Goal: Task Accomplishment & Management: Use online tool/utility

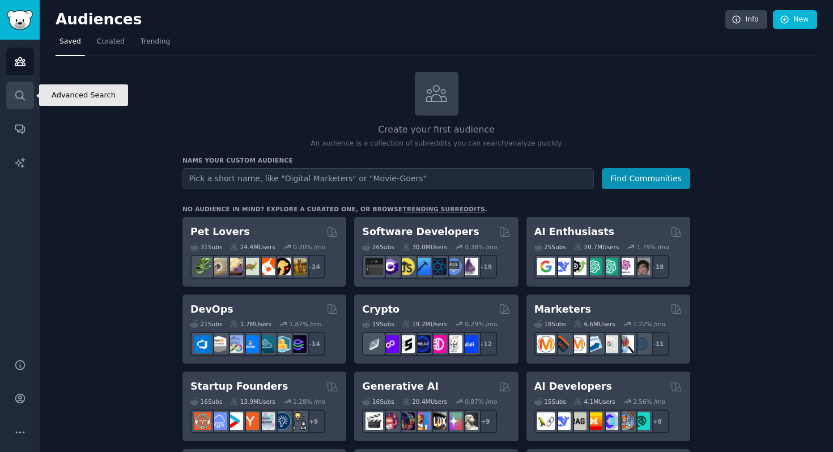
click at [16, 99] on icon "Sidebar" at bounding box center [20, 96] width 12 height 12
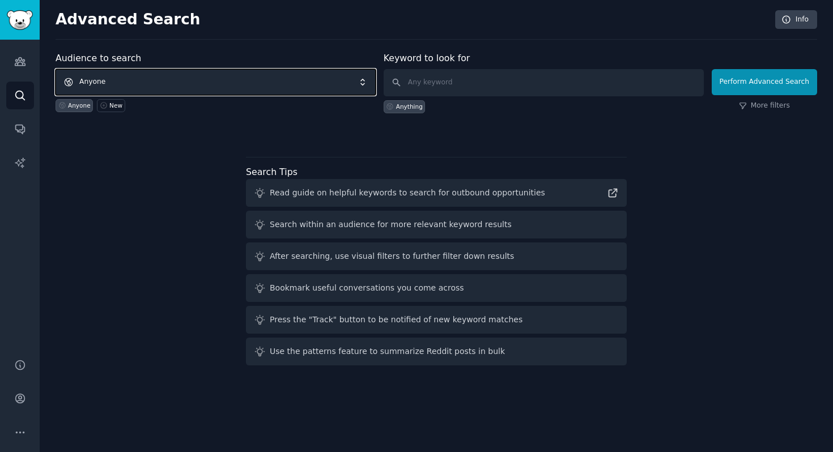
click at [238, 83] on span "Anyone" at bounding box center [216, 82] width 320 height 26
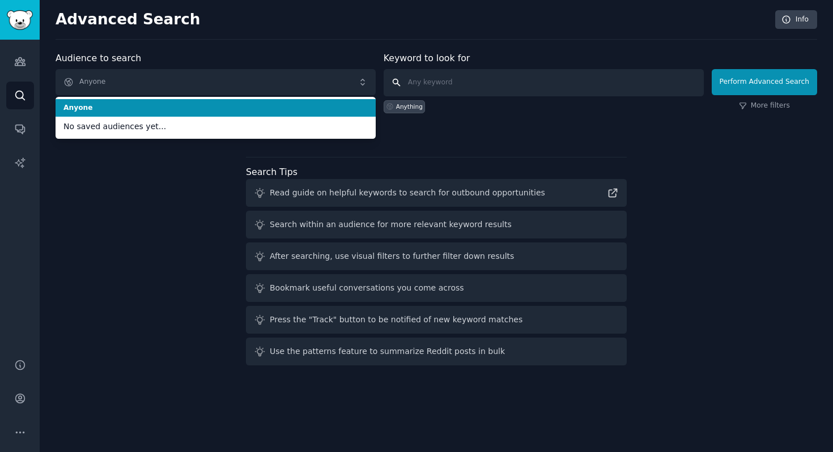
click at [457, 88] on input "text" at bounding box center [543, 82] width 320 height 27
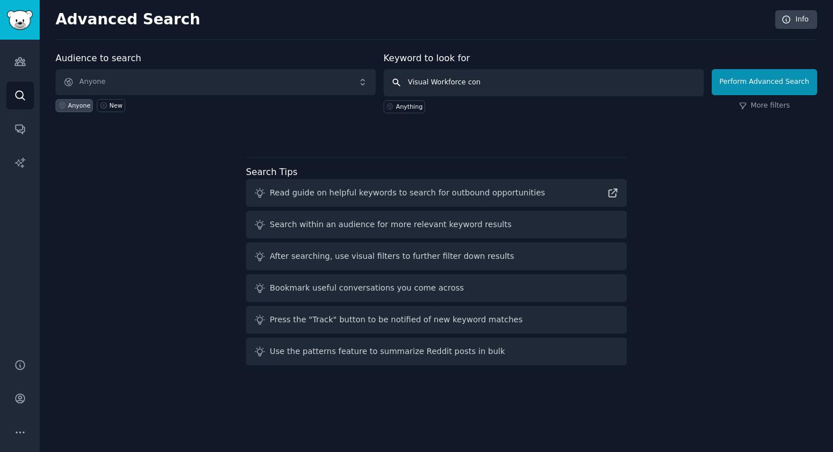
type input "Visual Workforce cons"
click button "Perform Advanced Search" at bounding box center [763, 82] width 105 height 26
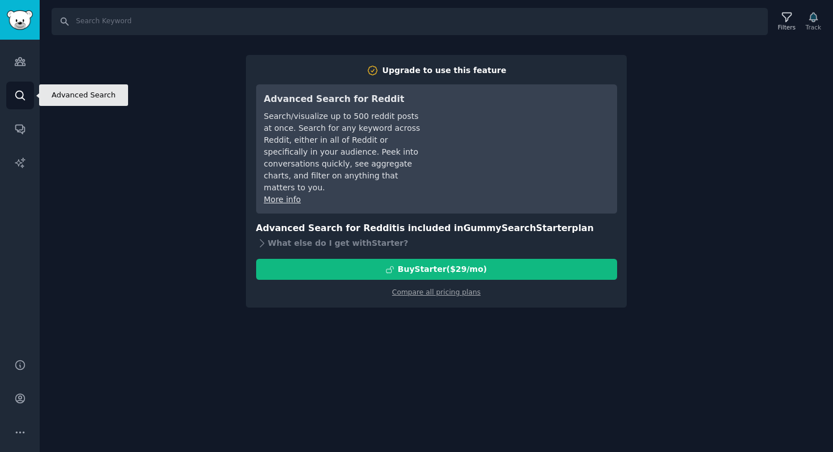
click at [21, 93] on icon "Sidebar" at bounding box center [20, 96] width 12 height 12
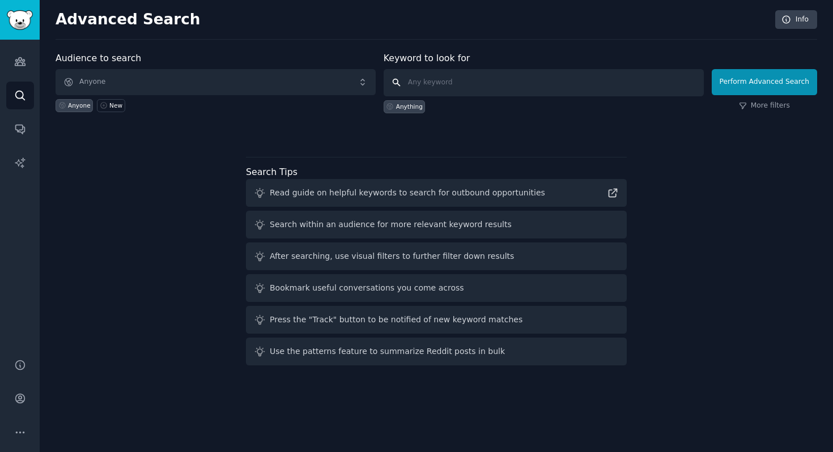
click at [449, 86] on input "text" at bounding box center [543, 82] width 320 height 27
type input "Visual workforce"
click button "Perform Advanced Search" at bounding box center [763, 82] width 105 height 26
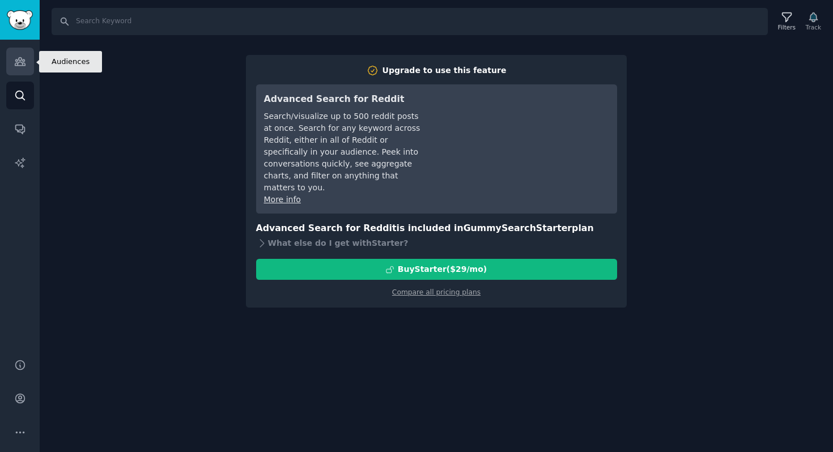
click at [23, 65] on icon "Sidebar" at bounding box center [20, 62] width 10 height 8
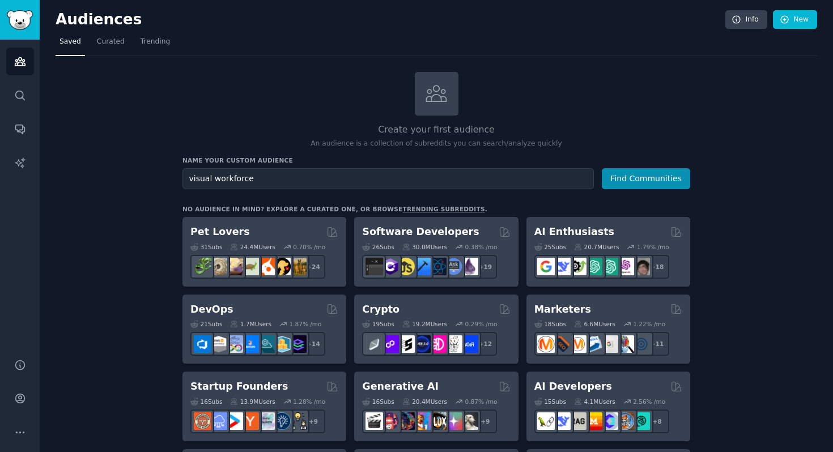
type input "visual workforce"
click at [602, 168] on button "Find Communities" at bounding box center [646, 178] width 88 height 21
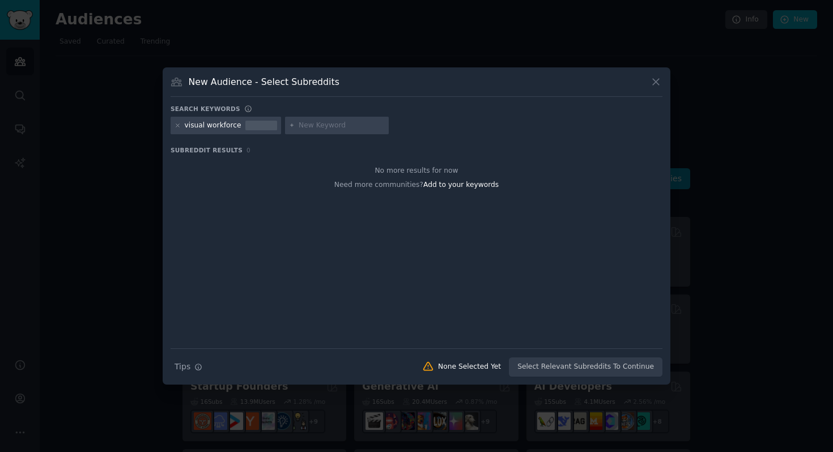
click at [315, 124] on input "text" at bounding box center [342, 126] width 86 height 10
click at [658, 84] on icon at bounding box center [656, 82] width 6 height 6
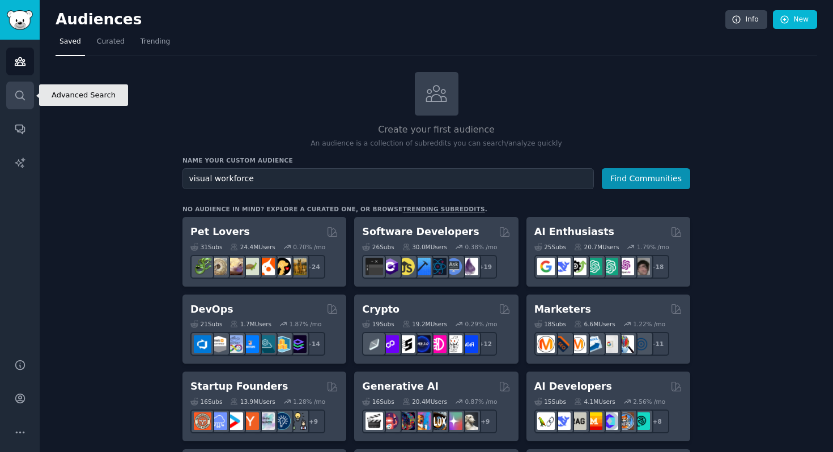
click at [18, 100] on icon "Sidebar" at bounding box center [20, 96] width 12 height 12
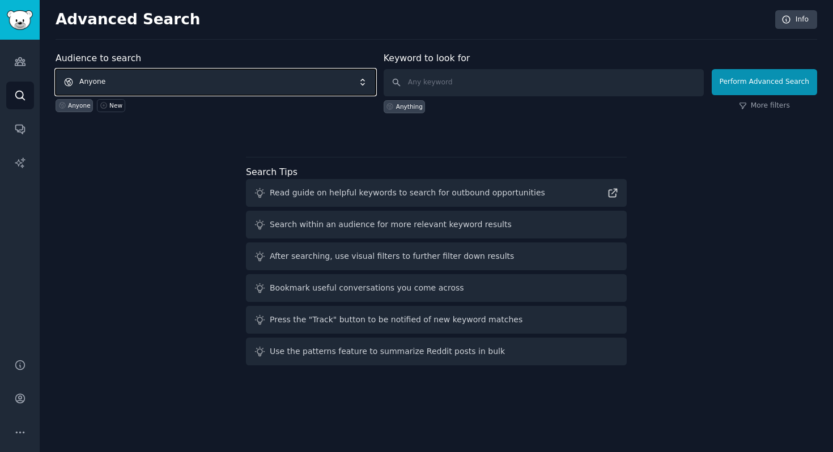
click at [96, 89] on span "Anyone" at bounding box center [216, 82] width 320 height 26
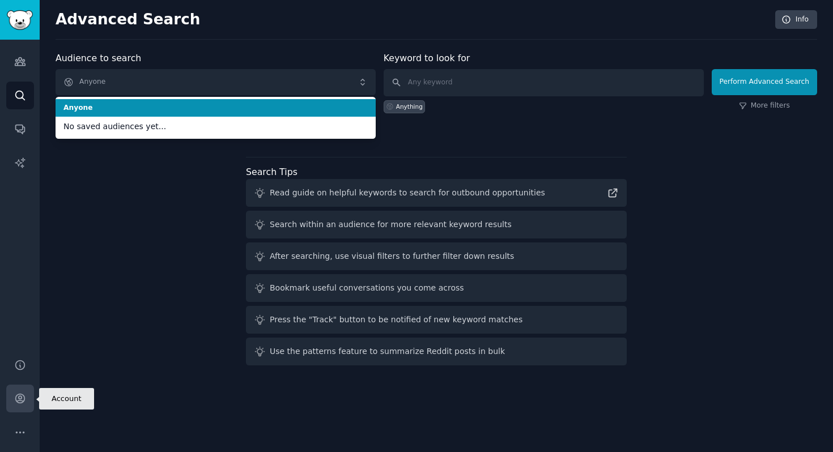
click at [25, 401] on link "Account" at bounding box center [20, 399] width 28 height 28
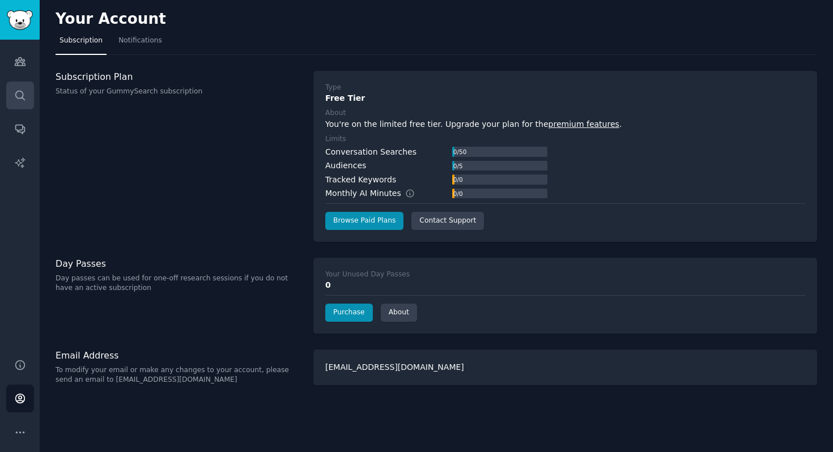
click at [21, 105] on link "Search" at bounding box center [20, 96] width 28 height 28
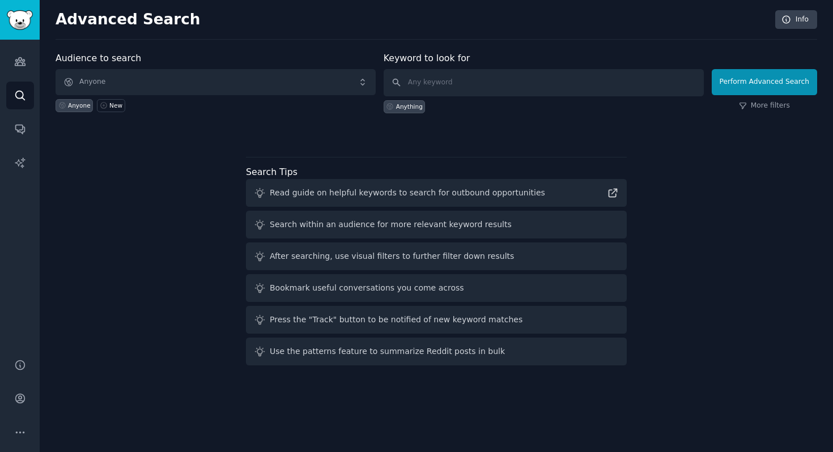
click at [171, 68] on div "Audience to search Anyone Anyone New" at bounding box center [216, 83] width 320 height 62
click at [167, 79] on span "Anyone" at bounding box center [216, 82] width 320 height 26
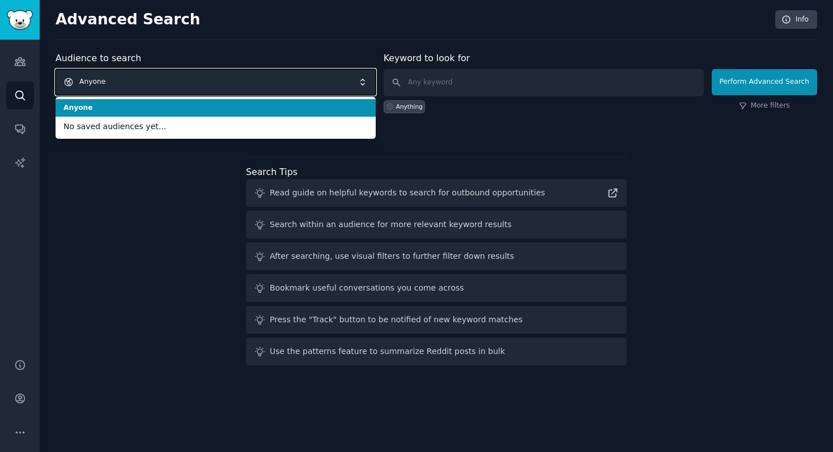
click at [167, 79] on span "Anyone" at bounding box center [216, 82] width 320 height 26
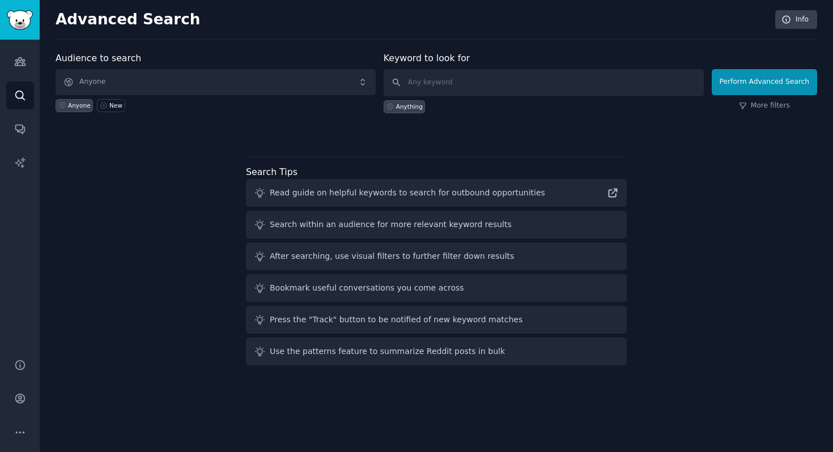
click at [2, 61] on div "Audiences Search Conversations AI Reports" at bounding box center [20, 192] width 40 height 305
click at [18, 61] on icon "Sidebar" at bounding box center [20, 62] width 12 height 12
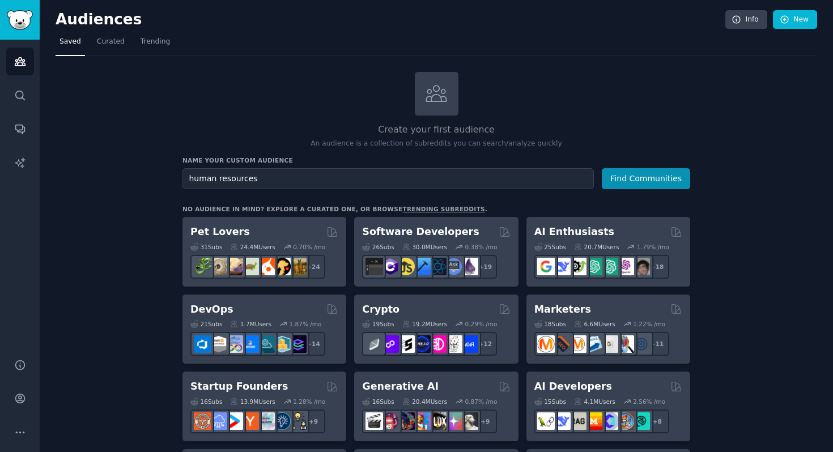
type input "human resources"
click at [602, 168] on button "Find Communities" at bounding box center [646, 178] width 88 height 21
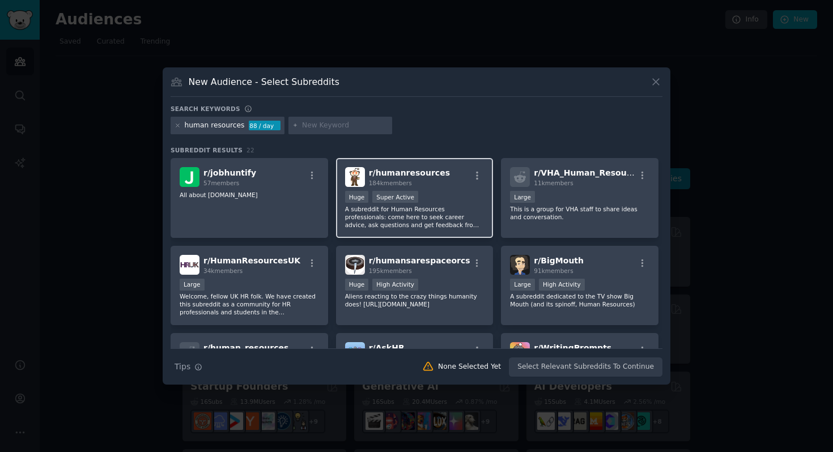
click at [379, 207] on p "A subreddit for Human Resources professionals: come here to seek career advice,…" at bounding box center [414, 217] width 139 height 24
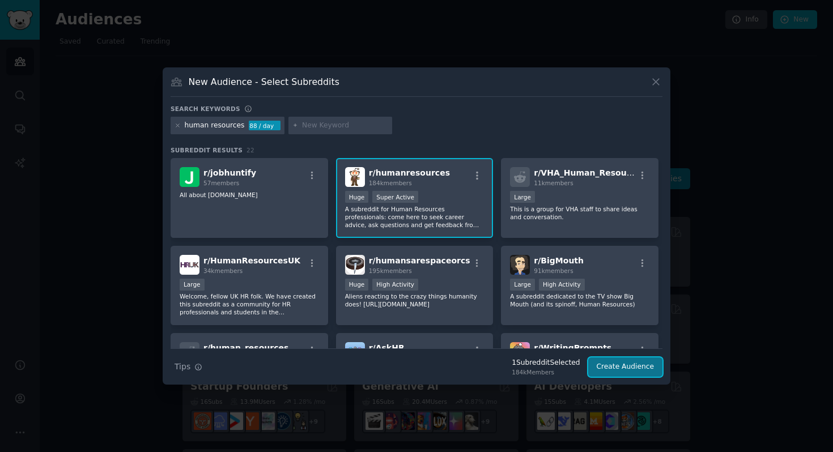
click at [612, 371] on button "Create Audience" at bounding box center [625, 366] width 75 height 19
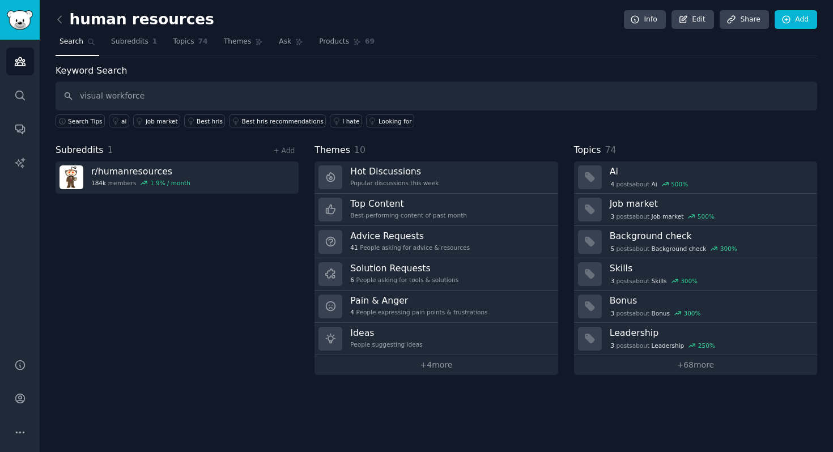
type input "visual workforce"
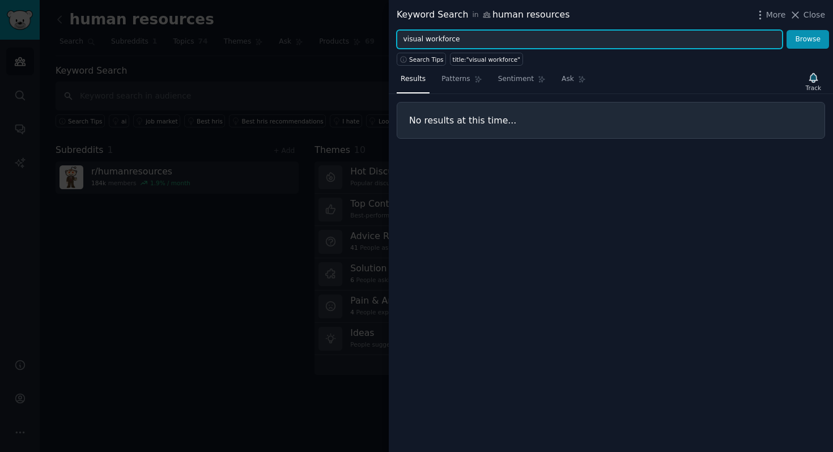
drag, startPoint x: 479, startPoint y: 44, endPoint x: 286, endPoint y: 42, distance: 193.2
click at [286, 42] on div "Keyword Search in human resources More Close visual workforce Browse Search Tip…" at bounding box center [416, 226] width 833 height 452
click at [786, 30] on button "Browse" at bounding box center [807, 39] width 42 height 19
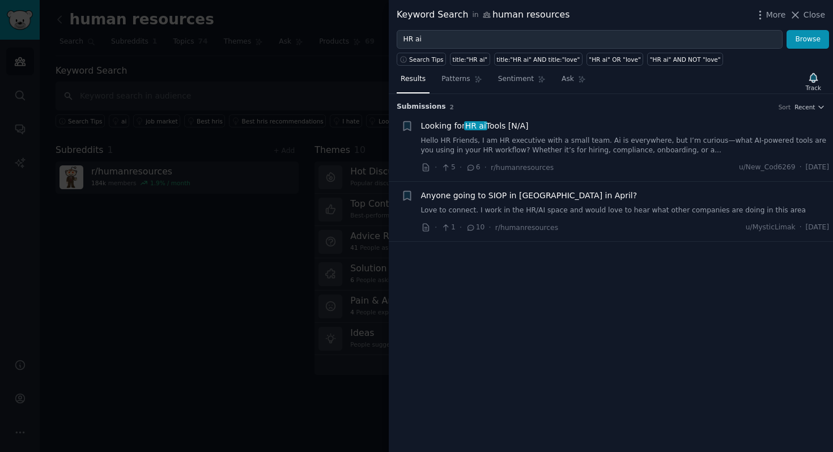
click at [487, 142] on link "Hello HR Friends, I am HR executive with a small team. Ai is everywhere, but I’…" at bounding box center [625, 146] width 408 height 20
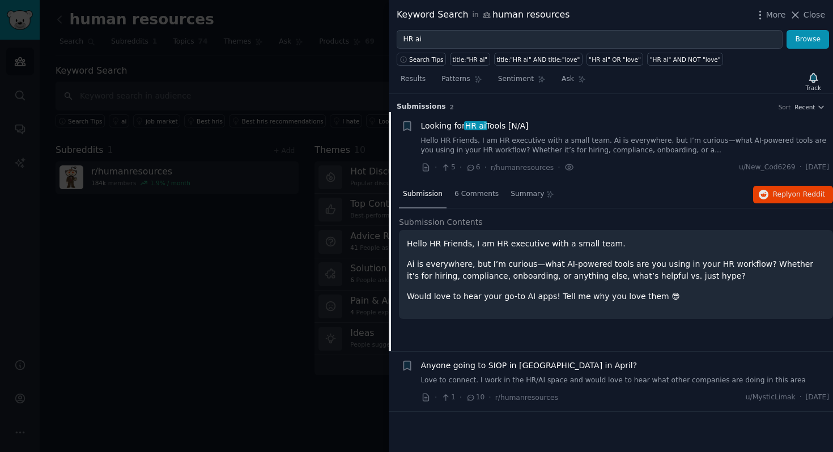
click at [519, 378] on link "Love to connect. I work in the HR/AI space and would love to hear what other co…" at bounding box center [625, 381] width 408 height 10
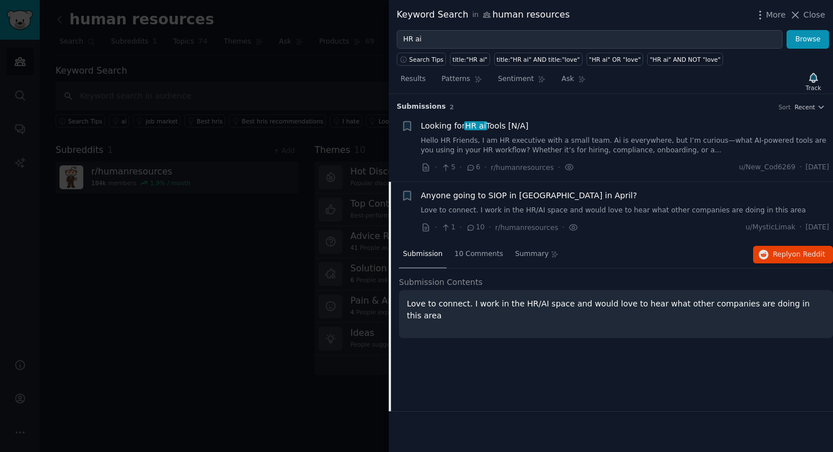
click at [599, 165] on div "· 5 · 6 · r/humanresources · u/New_Cod6269 · [DATE]" at bounding box center [625, 167] width 408 height 12
click at [472, 169] on icon at bounding box center [471, 168] width 10 height 8
click at [488, 147] on link "Hello HR Friends, I am HR executive with a small team. Ai is everywhere, but I’…" at bounding box center [625, 146] width 408 height 20
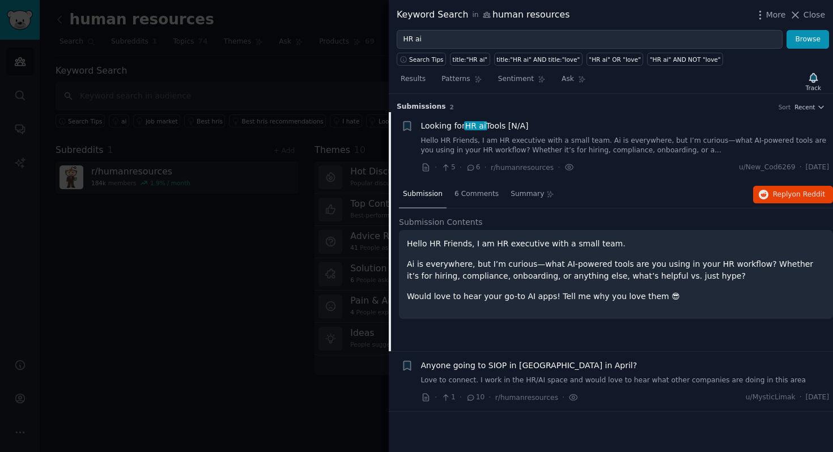
click at [475, 168] on span "6" at bounding box center [473, 168] width 14 height 10
click at [476, 188] on div "6 Comments" at bounding box center [476, 194] width 52 height 27
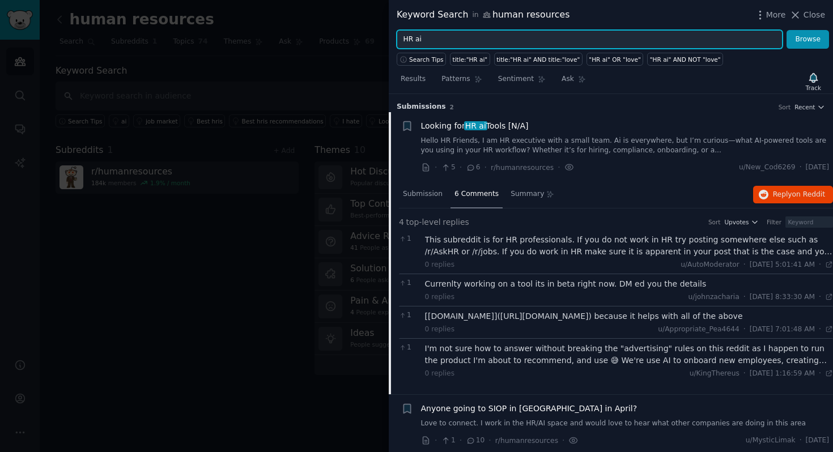
click at [450, 35] on input "HR ai" at bounding box center [590, 39] width 386 height 19
type input "H"
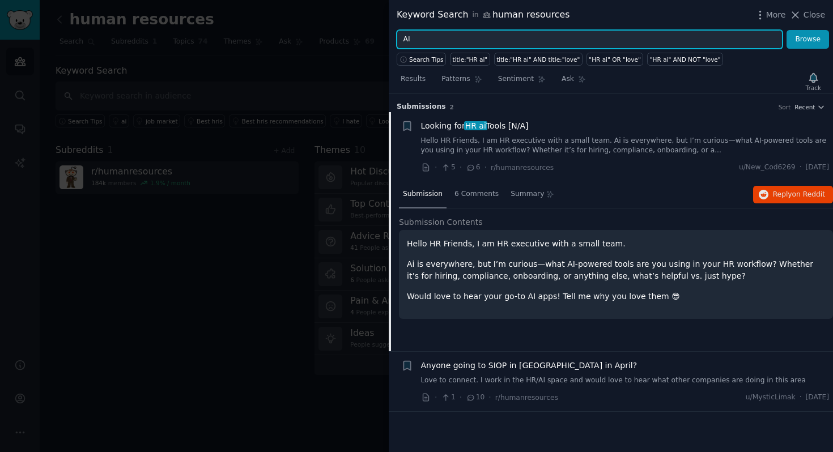
click at [786, 30] on button "Browse" at bounding box center [807, 39] width 42 height 19
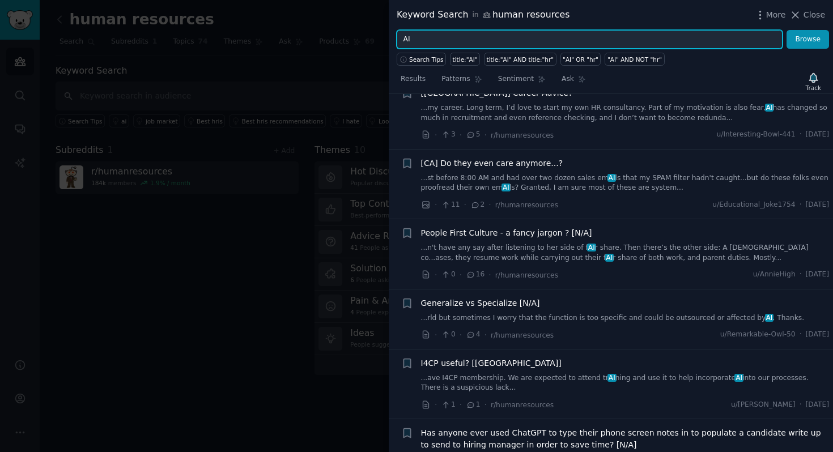
scroll to position [599, 0]
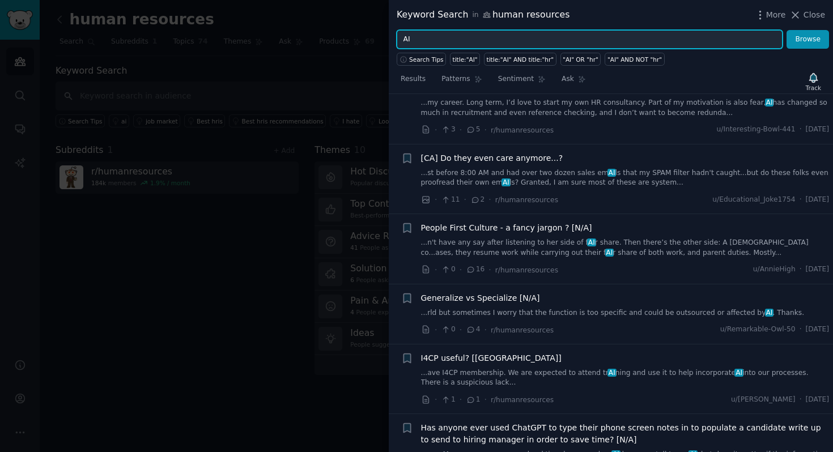
type input "A"
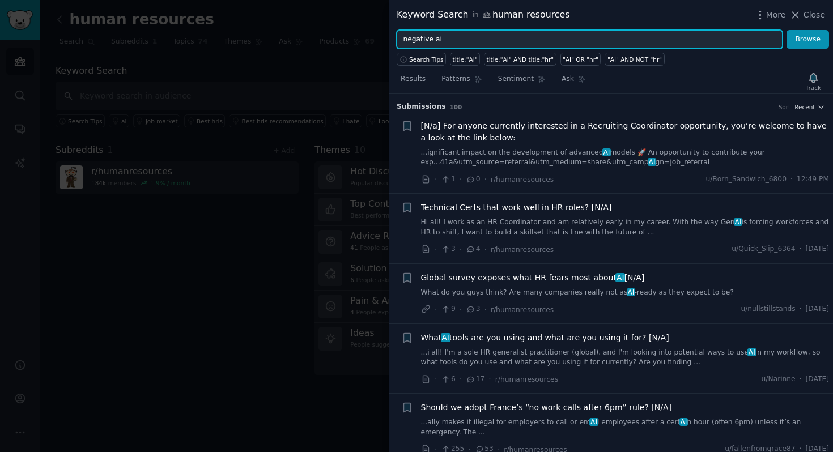
click at [786, 30] on button "Browse" at bounding box center [807, 39] width 42 height 19
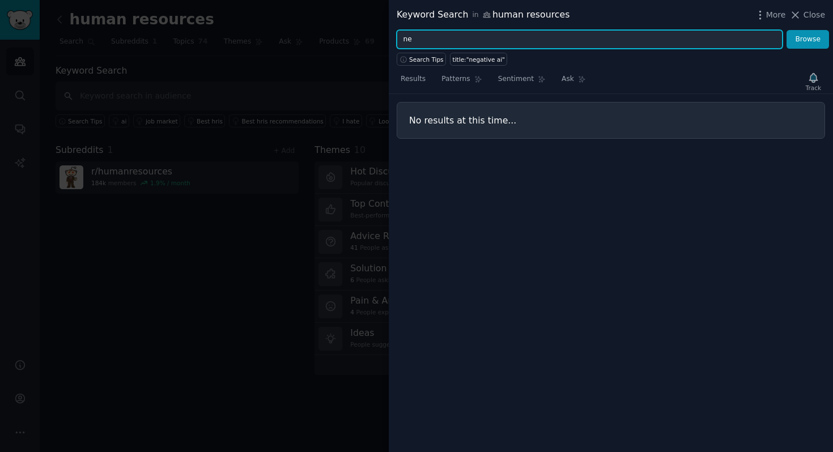
type input "n"
type input "AI problems"
click at [786, 30] on button "Browse" at bounding box center [807, 39] width 42 height 19
drag, startPoint x: 475, startPoint y: 36, endPoint x: 385, endPoint y: 35, distance: 89.5
click at [385, 35] on div "Keyword Search in human resources More Close AI problems Browse Search Tips tit…" at bounding box center [416, 226] width 833 height 452
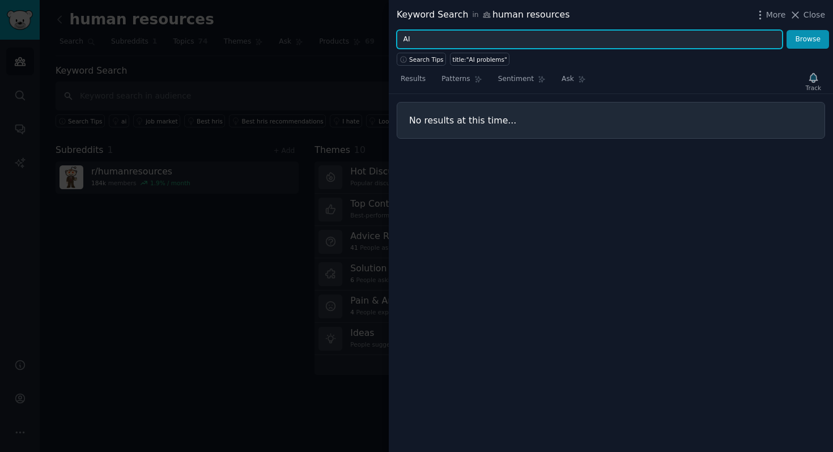
type input "AI"
click at [786, 30] on button "Browse" at bounding box center [807, 39] width 42 height 19
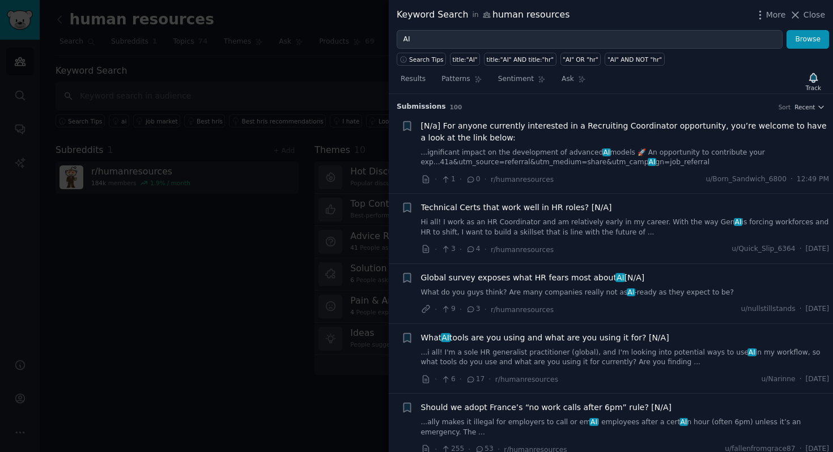
click at [537, 227] on link "Hi all! I work as an HR Coordinator and am relatively early in my career. With …" at bounding box center [625, 228] width 408 height 20
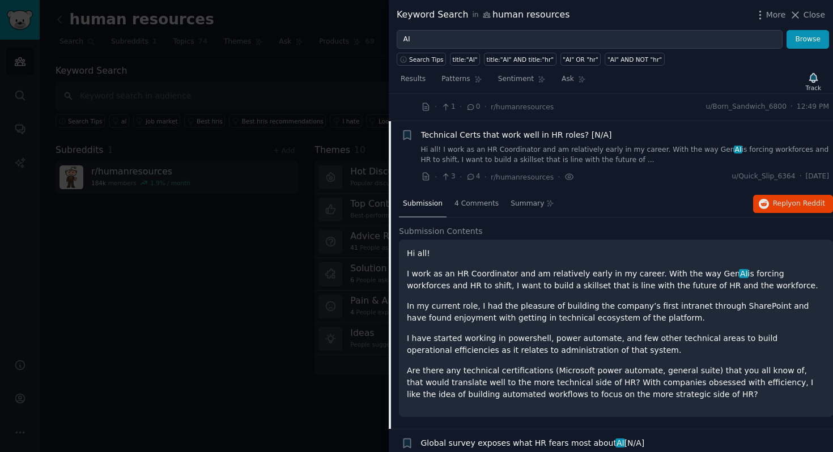
scroll to position [100, 0]
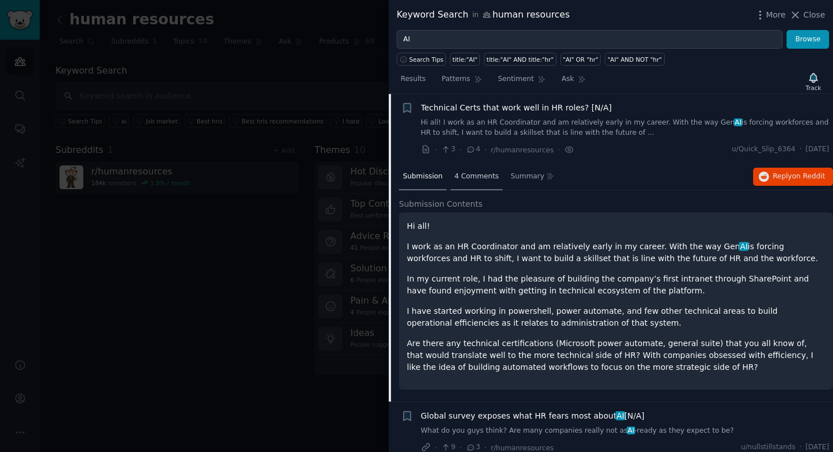
click at [473, 167] on div "4 Comments" at bounding box center [476, 177] width 52 height 27
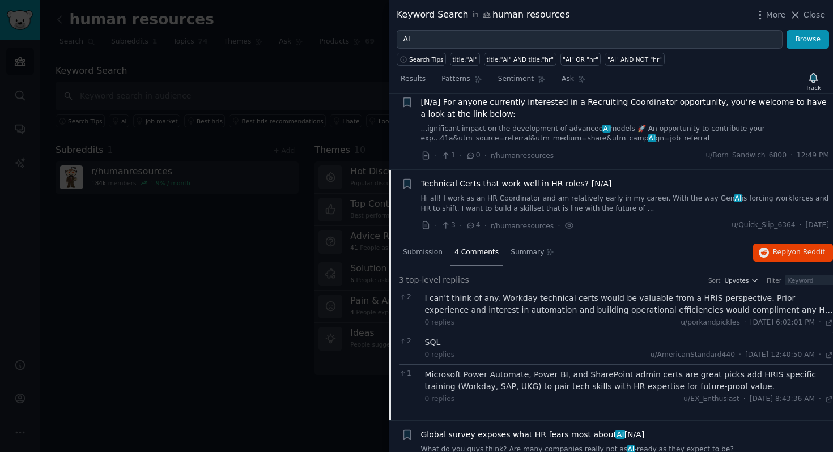
scroll to position [0, 0]
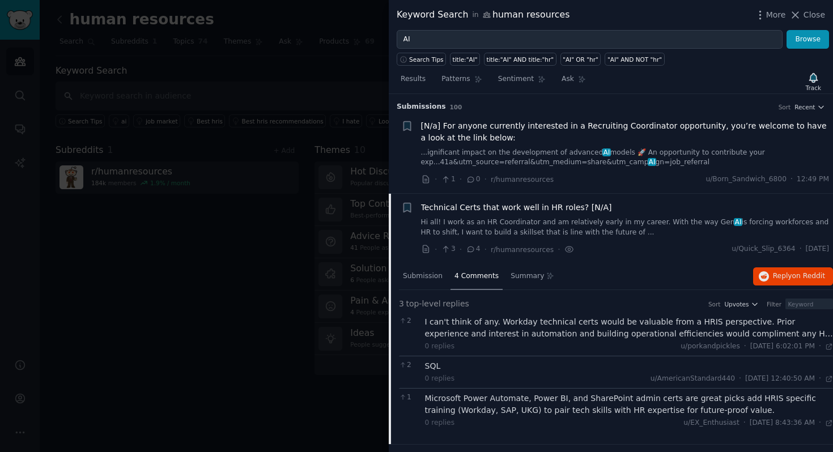
click at [485, 227] on link "Hi all! I work as an HR Coordinator and am relatively early in my career. With …" at bounding box center [625, 228] width 408 height 20
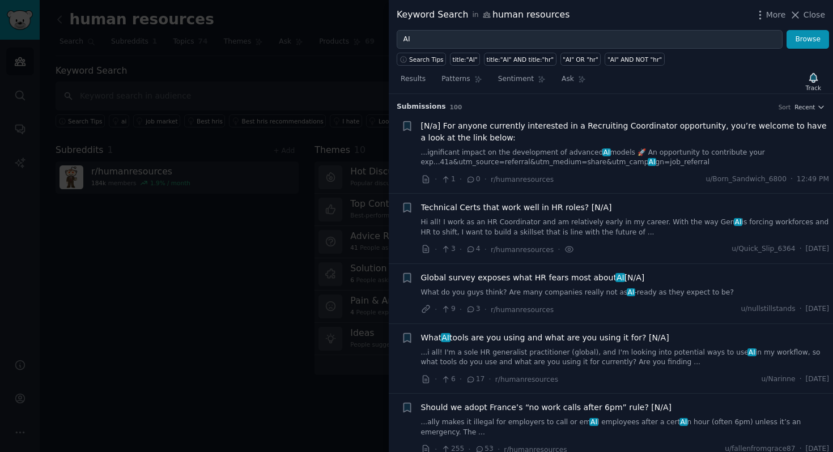
click at [516, 348] on link "...i all! I'm a sole HR generalist practitioner (global), and I'm looking into …" at bounding box center [625, 358] width 408 height 20
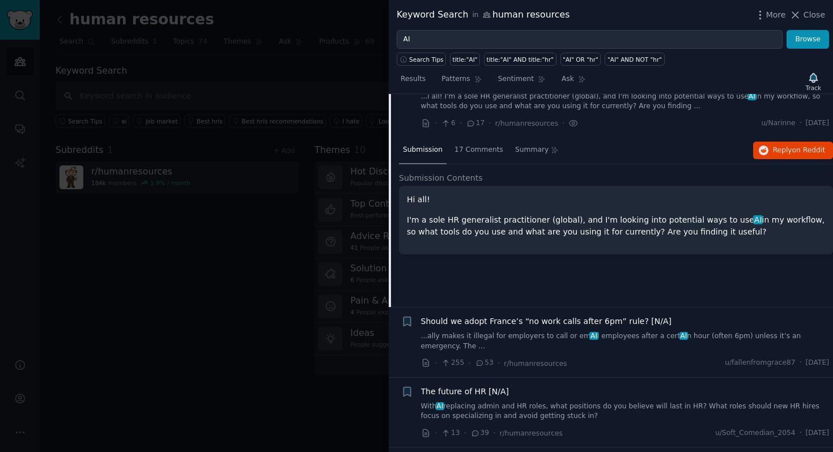
scroll to position [258, 0]
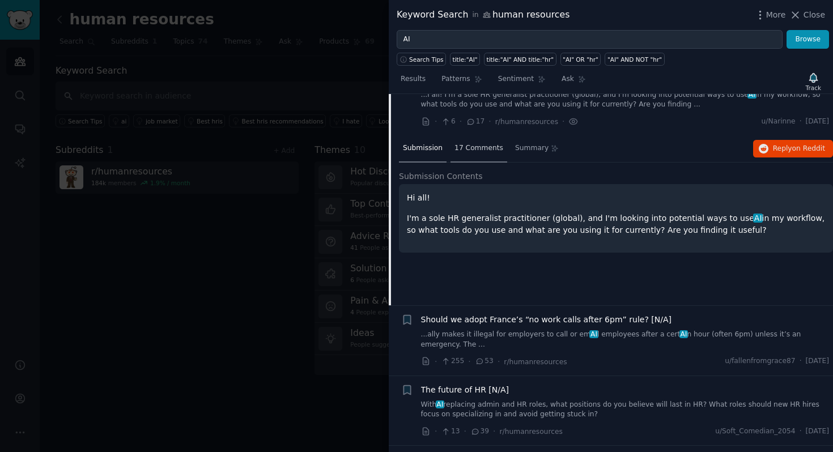
click at [481, 152] on span "17 Comments" at bounding box center [478, 148] width 49 height 10
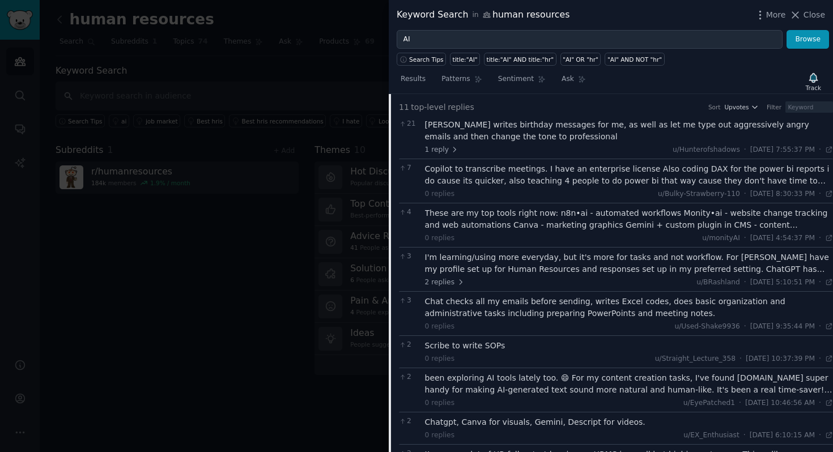
scroll to position [328, 0]
click at [525, 227] on div "These are my top tools right now: n8n•ai - automated workflows Monity•ai - webs…" at bounding box center [629, 218] width 408 height 24
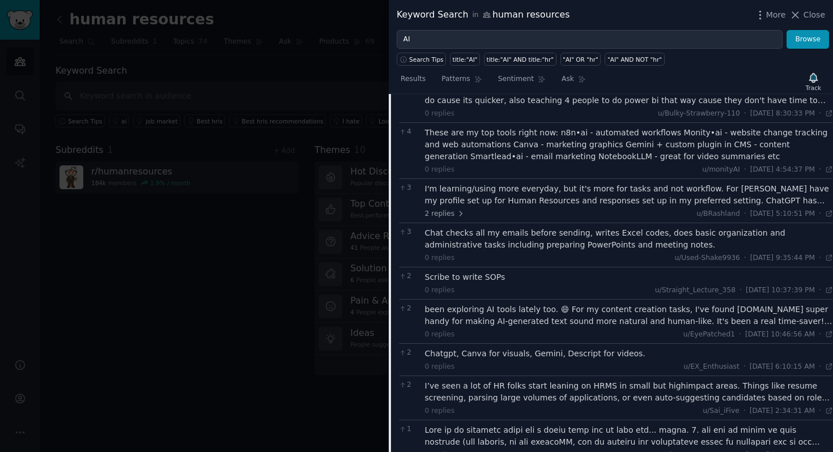
scroll to position [408, 0]
click at [531, 202] on div "I'm learning/using more everyday, but it's more for tasks and not workflow. For…" at bounding box center [629, 194] width 408 height 24
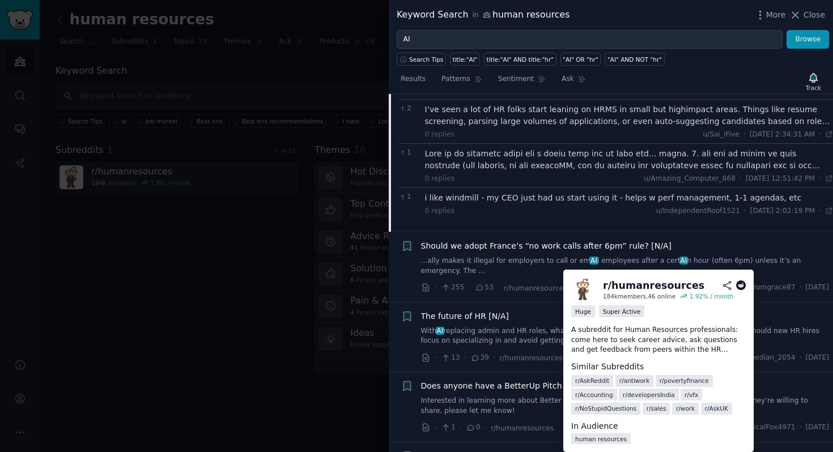
scroll to position [847, 0]
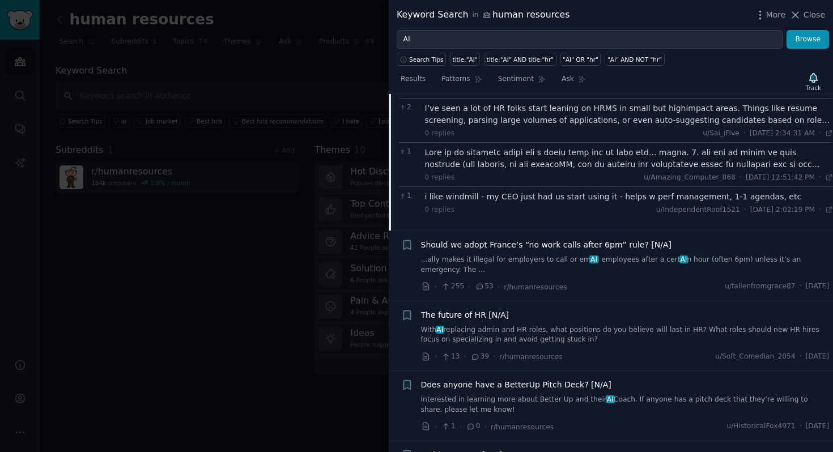
click at [526, 325] on link "With AI replacing admin and HR roles, what positions do you believe will last i…" at bounding box center [625, 335] width 408 height 20
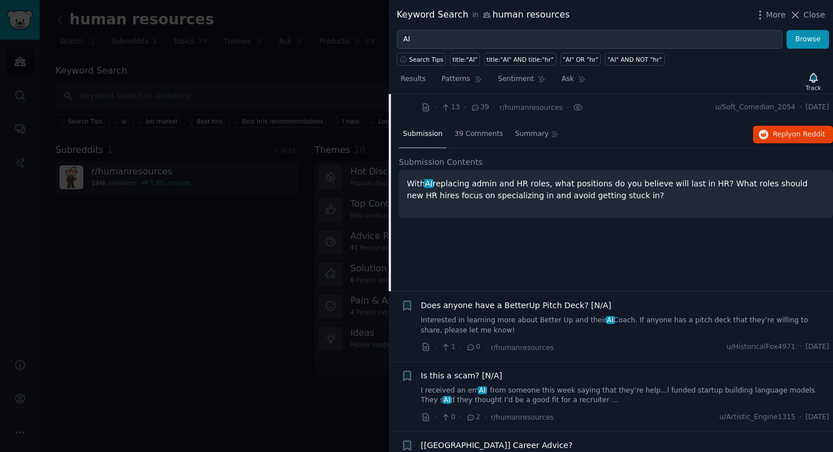
scroll to position [390, 0]
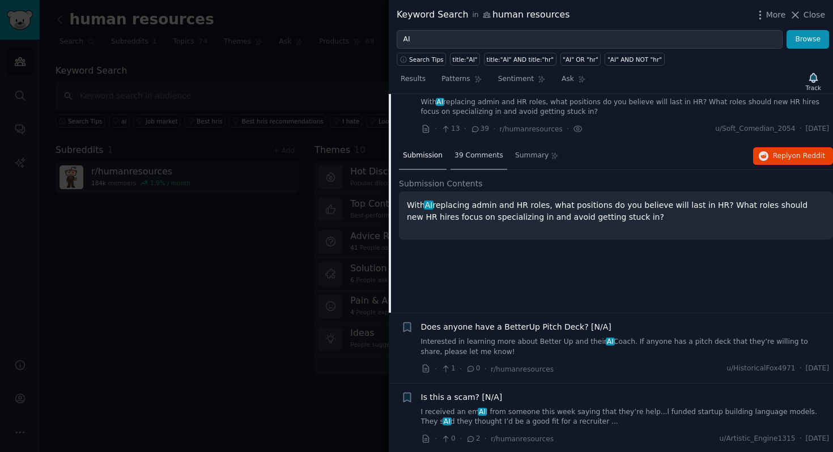
click at [485, 151] on span "39 Comments" at bounding box center [478, 156] width 49 height 10
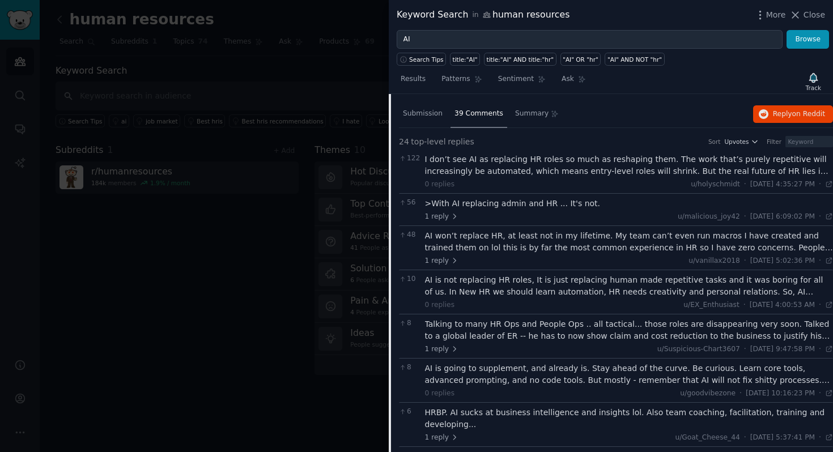
scroll to position [433, 0]
click at [491, 171] on div "I don’t see AI as replacing HR roles so much as reshaping them. The work that’s…" at bounding box center [629, 164] width 408 height 24
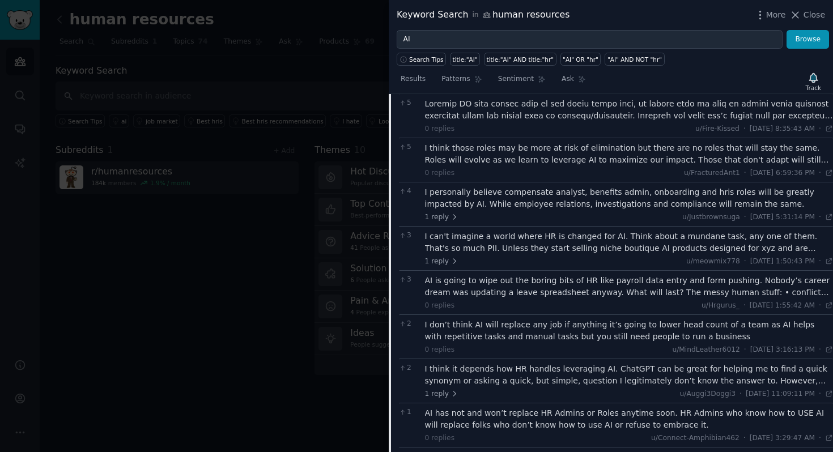
scroll to position [849, 0]
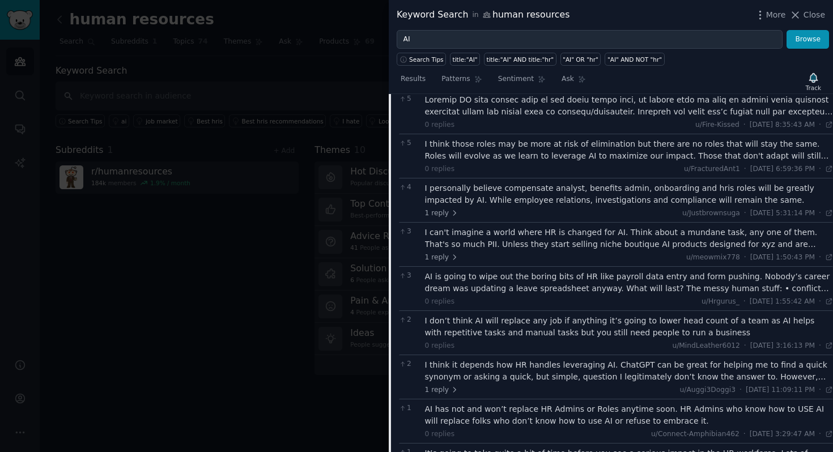
click at [496, 280] on div "AI is going to wipe out the boring bits of HR like payroll data entry and form …" at bounding box center [629, 283] width 408 height 24
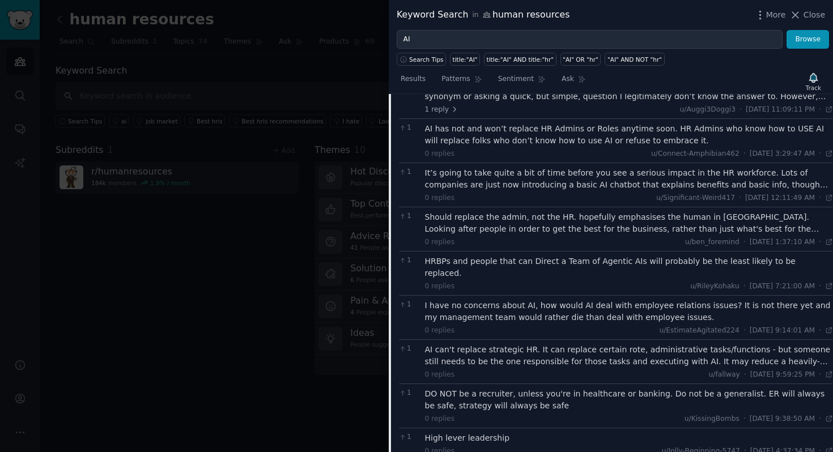
scroll to position [1178, 0]
click at [330, 280] on div at bounding box center [416, 226] width 833 height 452
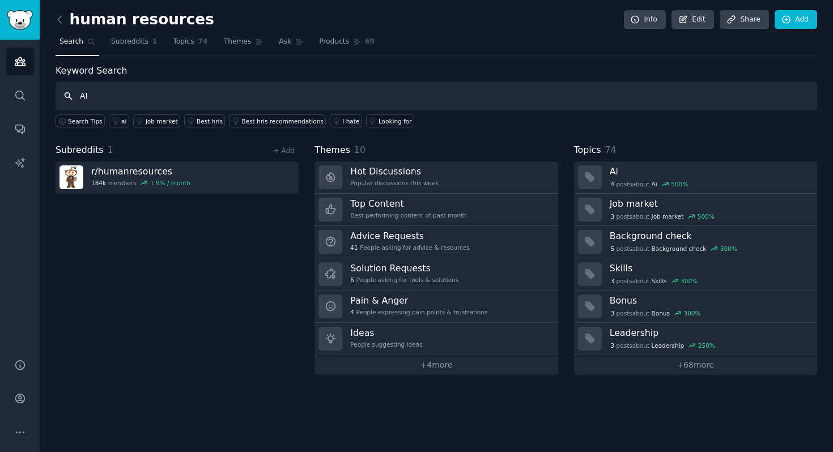
type input "AI"
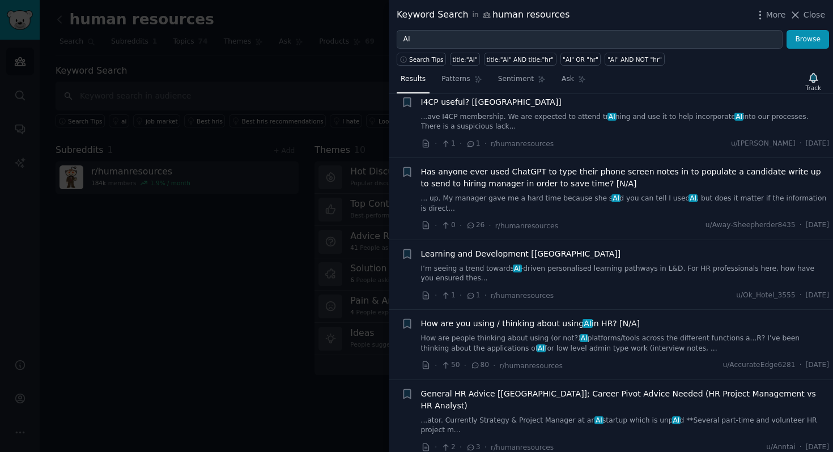
scroll to position [856, 0]
click at [515, 265] on link "I’m seeing a trend towards AI -driven personalised learning pathways in L&D. Fo…" at bounding box center [625, 273] width 408 height 20
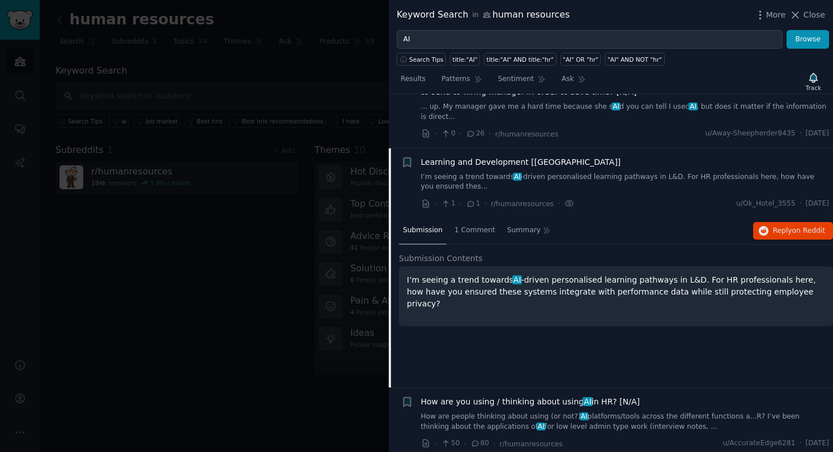
scroll to position [1001, 0]
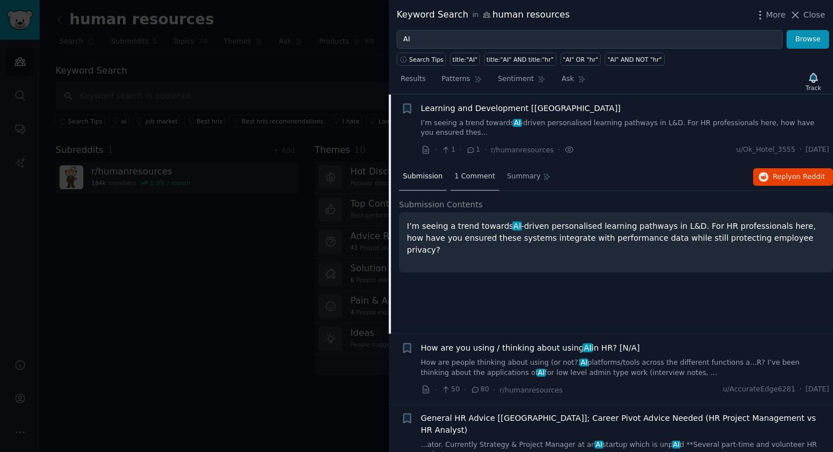
click at [477, 168] on div "1 Comment" at bounding box center [474, 177] width 49 height 27
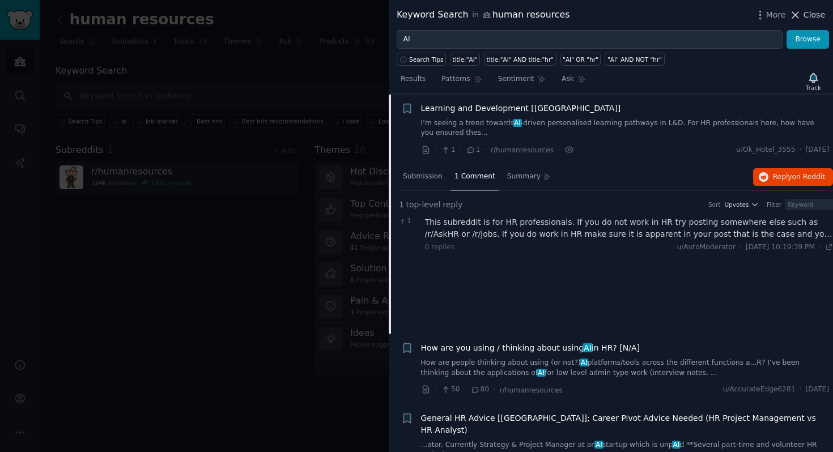
click at [800, 12] on icon at bounding box center [795, 15] width 12 height 12
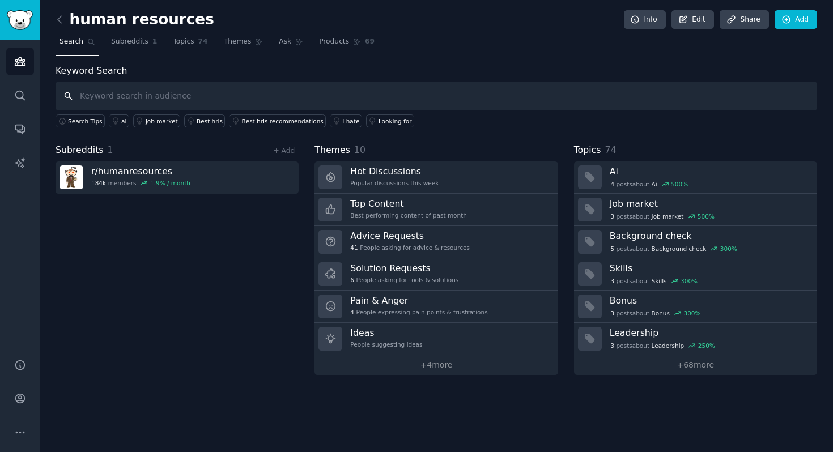
click at [591, 89] on input "text" at bounding box center [436, 96] width 761 height 29
type input "ai"
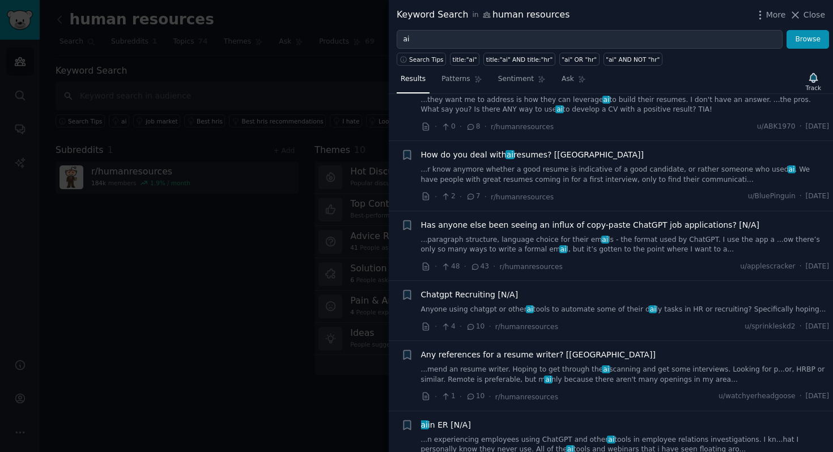
scroll to position [2768, 0]
click at [544, 234] on link "...paragraph structure, language choice for their em ai ls - the format used by…" at bounding box center [625, 244] width 408 height 20
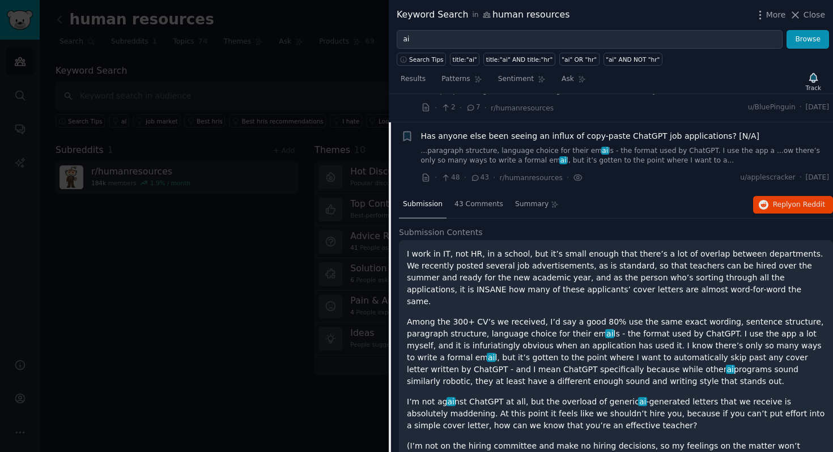
scroll to position [2872, 0]
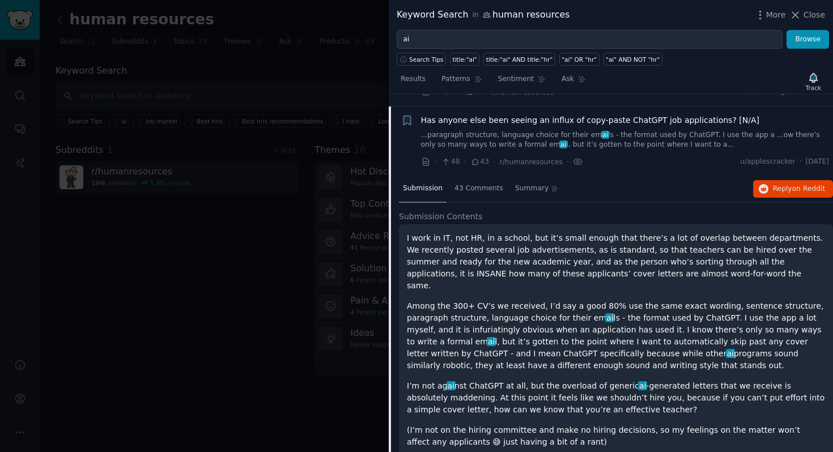
click at [343, 112] on div at bounding box center [416, 226] width 833 height 452
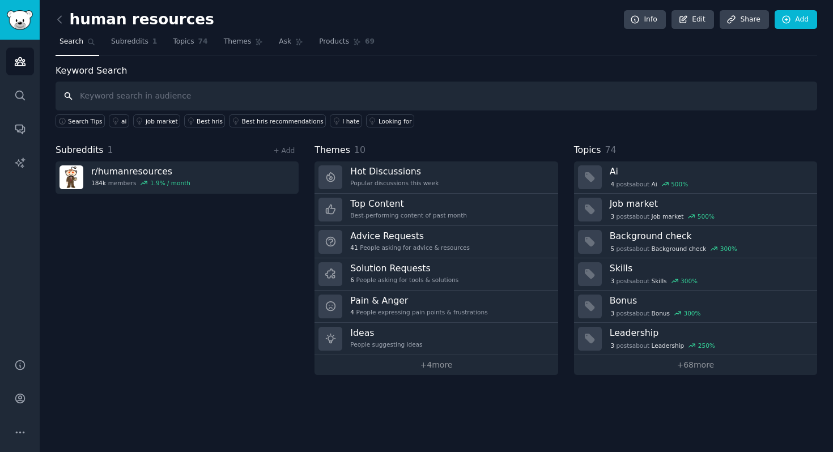
click at [346, 97] on input "text" at bounding box center [436, 96] width 761 height 29
type input "ai"
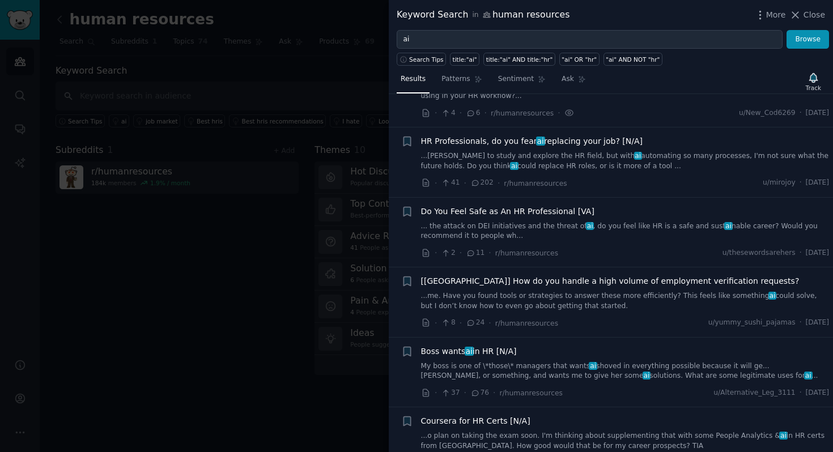
scroll to position [5670, 0]
